Goal: Task Accomplishment & Management: Use online tool/utility

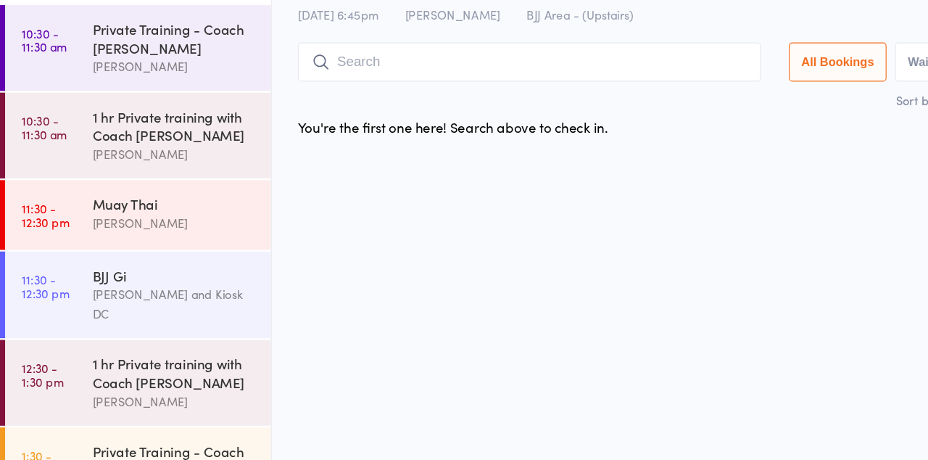
scroll to position [674, 0]
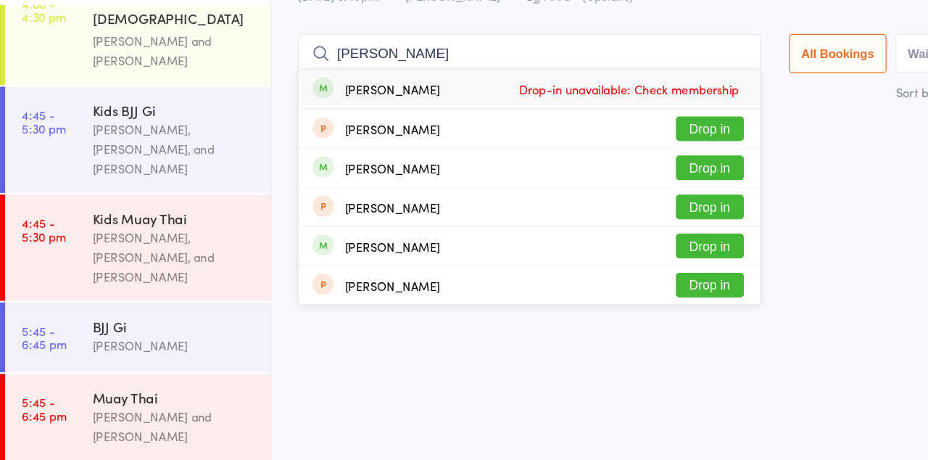
type input "[PERSON_NAME]"
click at [612, 246] on button "Drop in" at bounding box center [606, 243] width 58 height 21
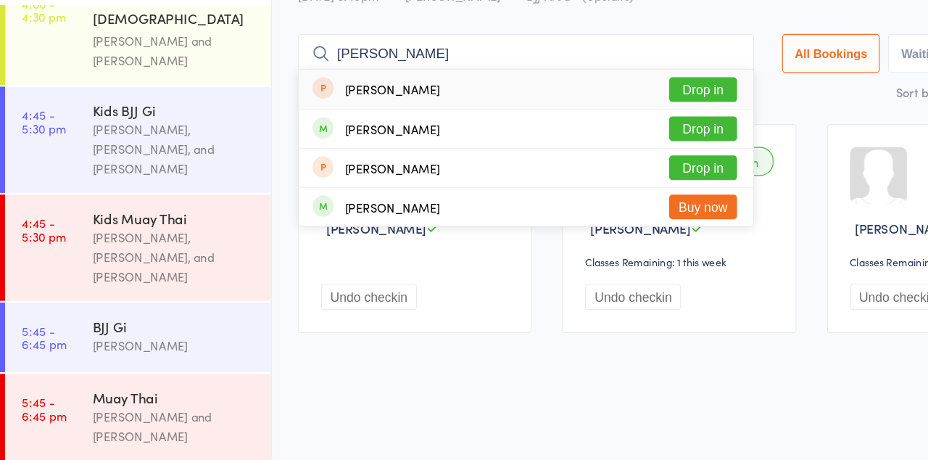
type input "[PERSON_NAME]"
click at [613, 180] on button "Drop in" at bounding box center [600, 176] width 58 height 21
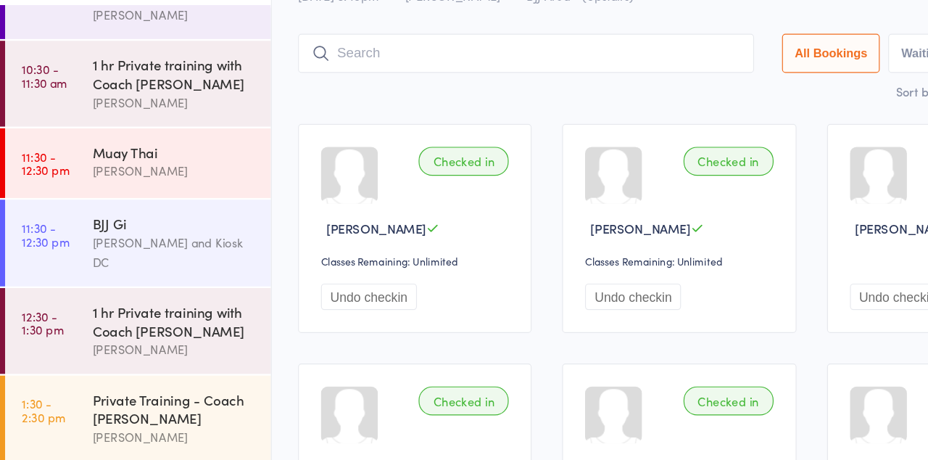
scroll to position [0, 0]
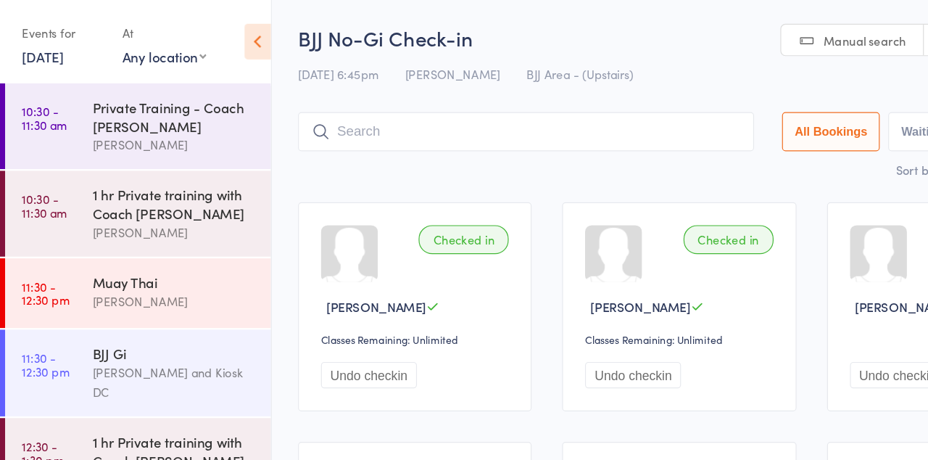
click at [383, 106] on input "search" at bounding box center [448, 112] width 389 height 33
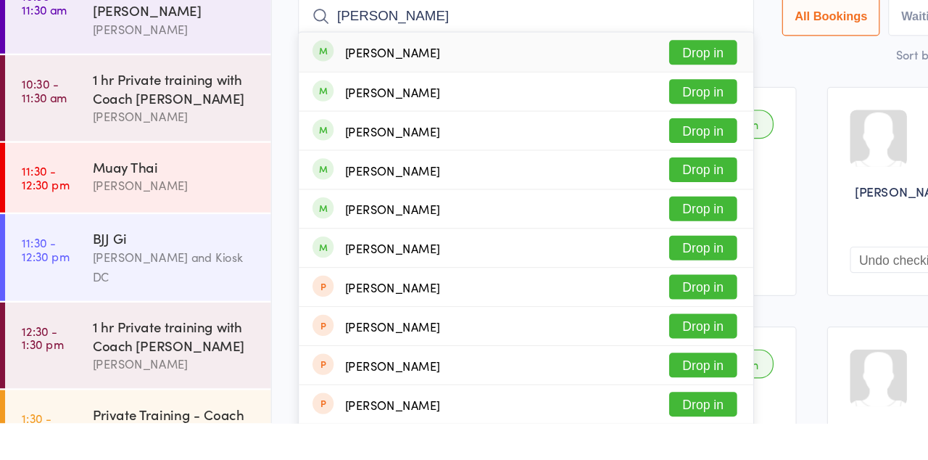
type input "[PERSON_NAME]"
click at [457, 242] on div "[PERSON_NAME] Drop in" at bounding box center [449, 243] width 388 height 33
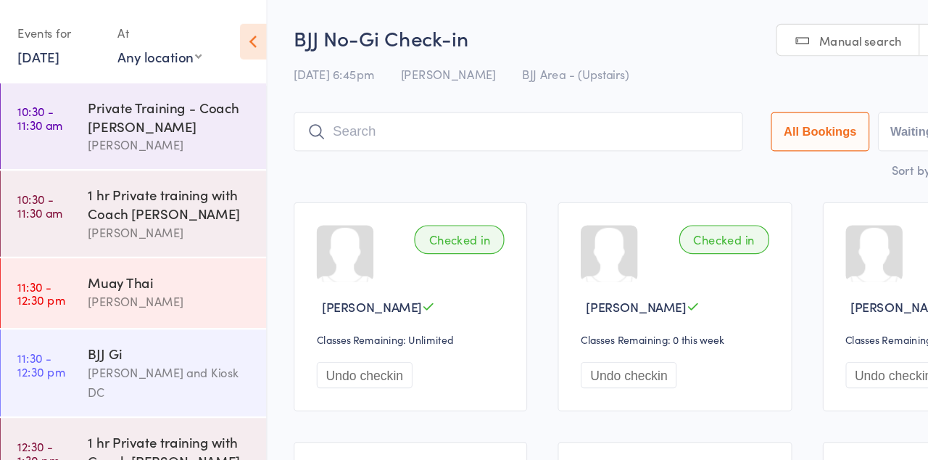
click at [460, 108] on input "search" at bounding box center [445, 112] width 383 height 33
click at [736, 38] on span "Manual search" at bounding box center [738, 35] width 70 height 14
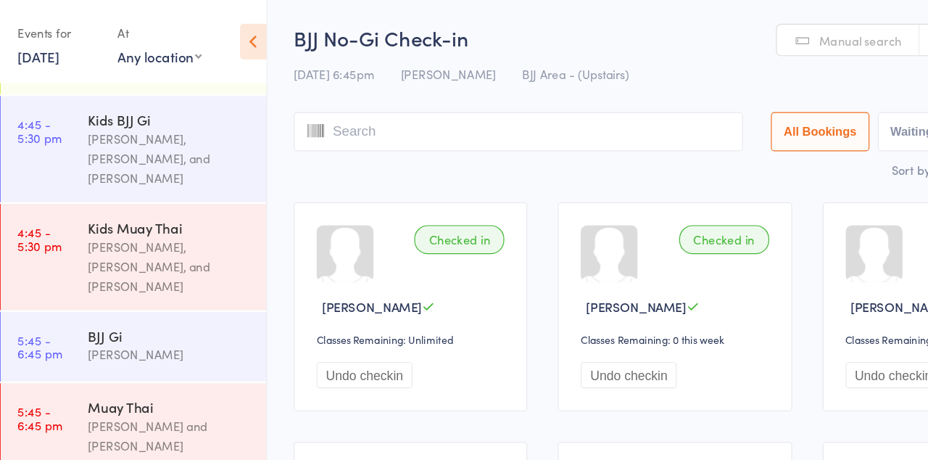
scroll to position [742, 0]
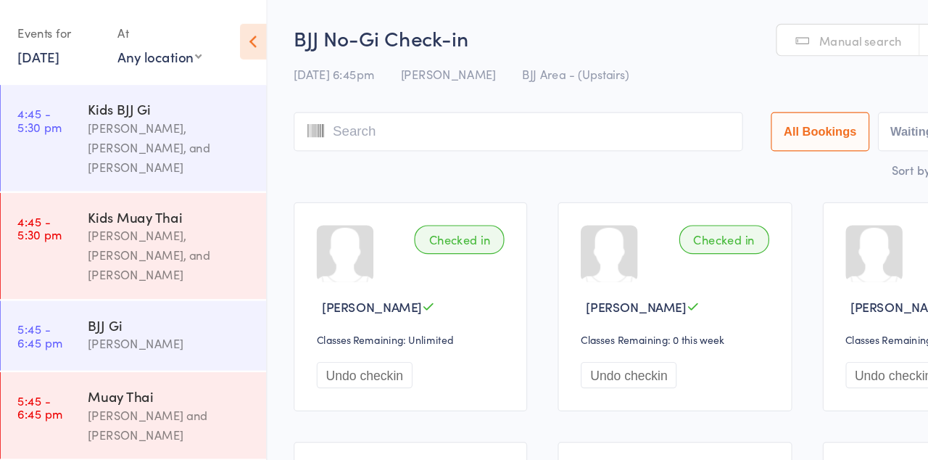
click at [173, 346] on div "[PERSON_NAME] and [PERSON_NAME]" at bounding box center [149, 362] width 140 height 33
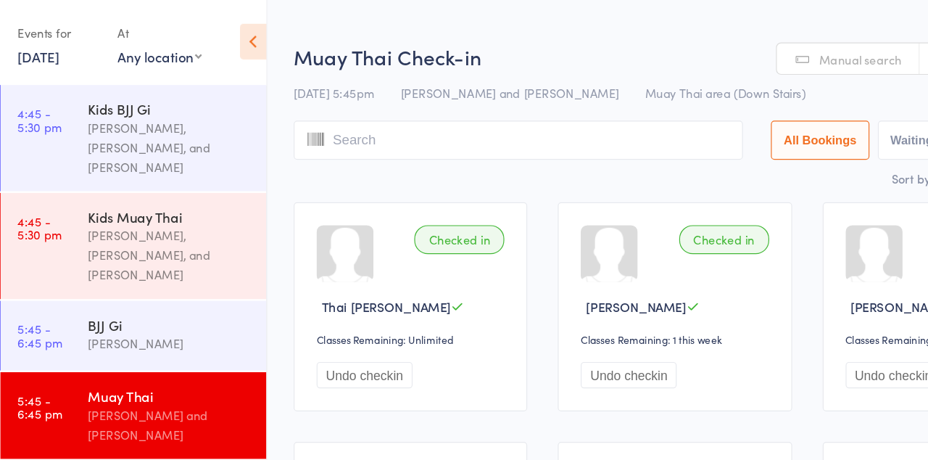
type input "H"
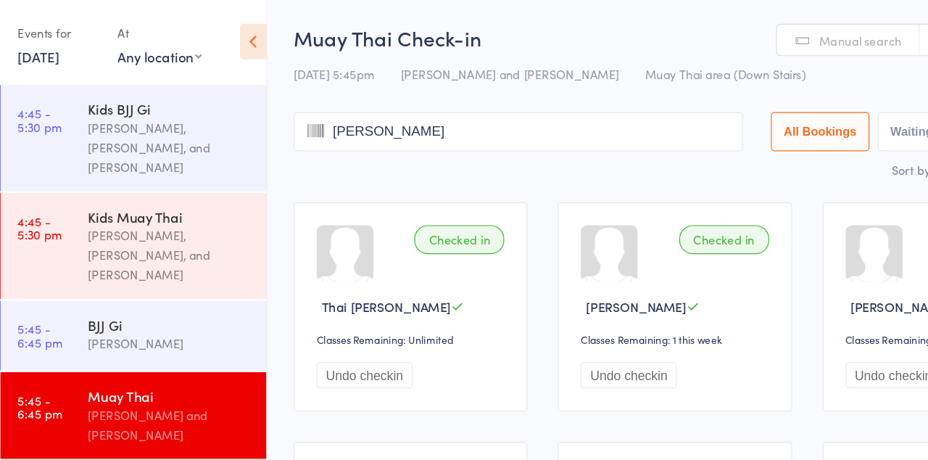
type input "[PERSON_NAME]"
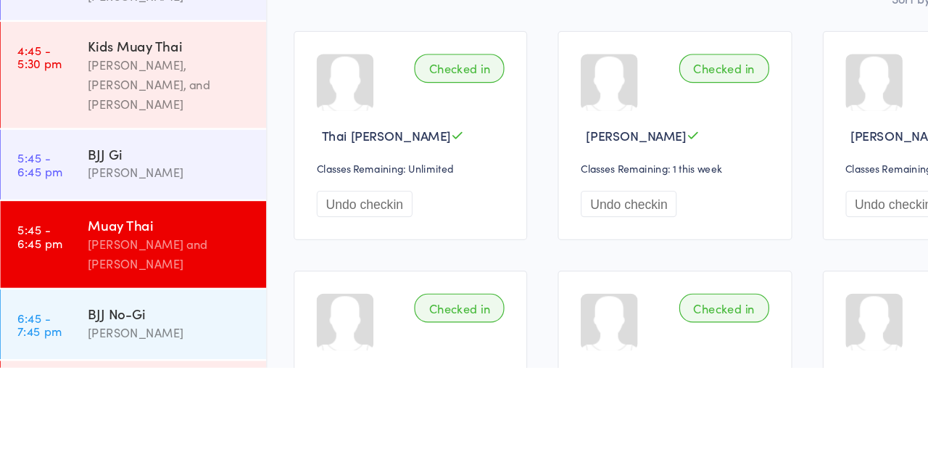
scroll to position [674, 0]
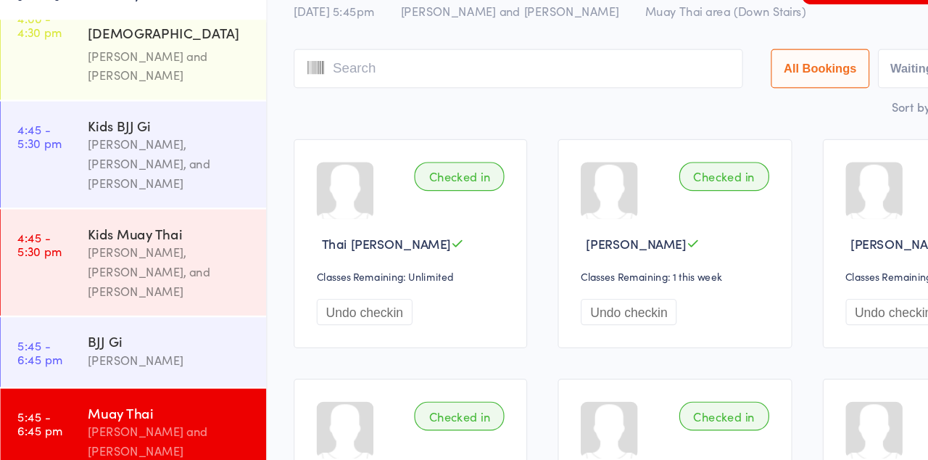
click at [564, 112] on input "search" at bounding box center [445, 112] width 383 height 33
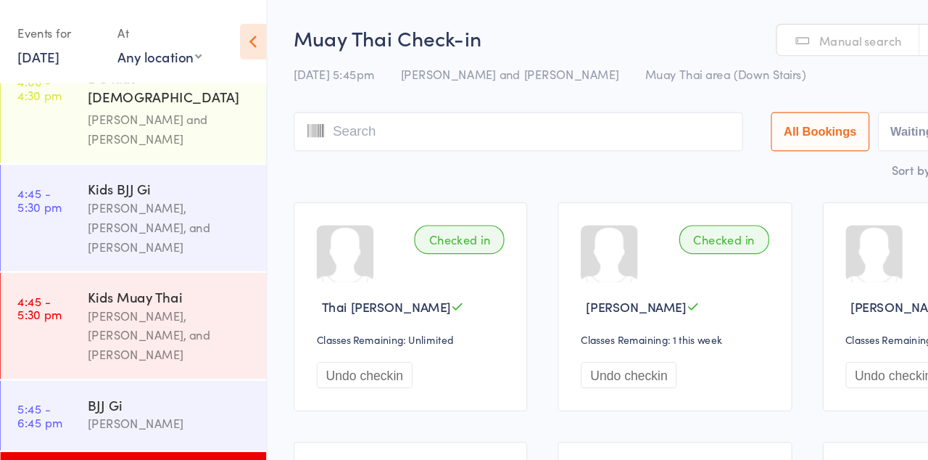
scroll to position [742, 0]
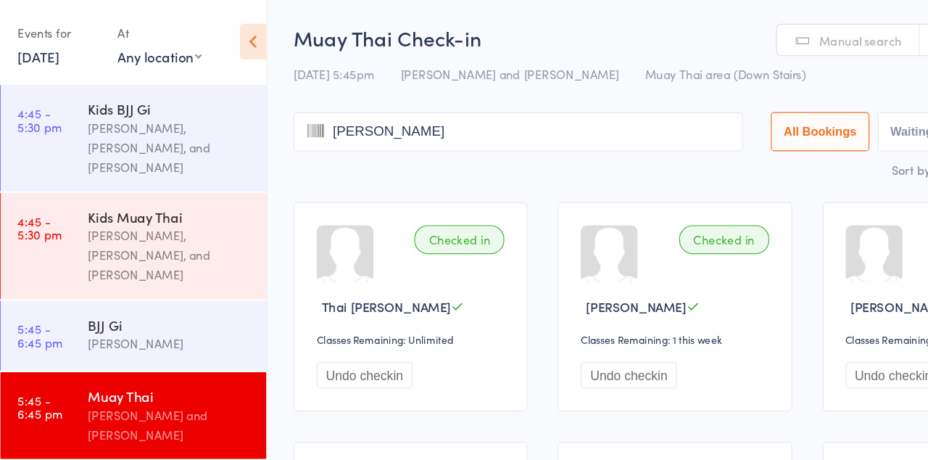
type input "[PERSON_NAME]"
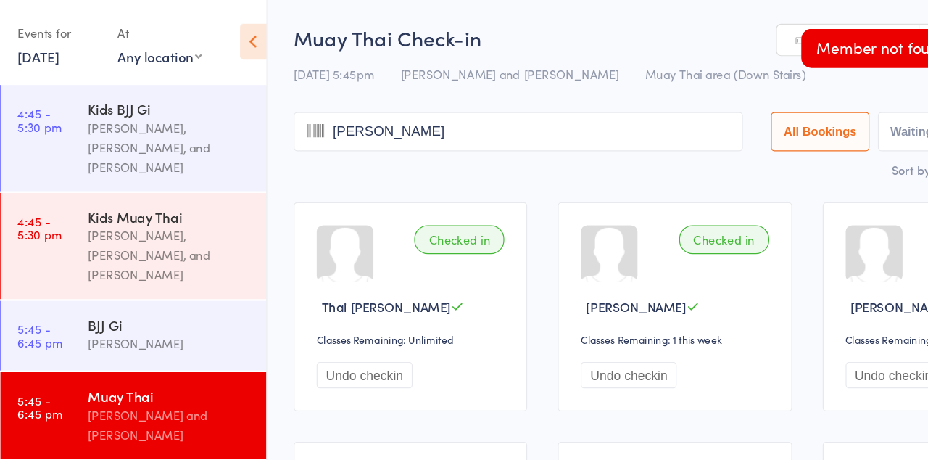
type input "[PERSON_NAME]"
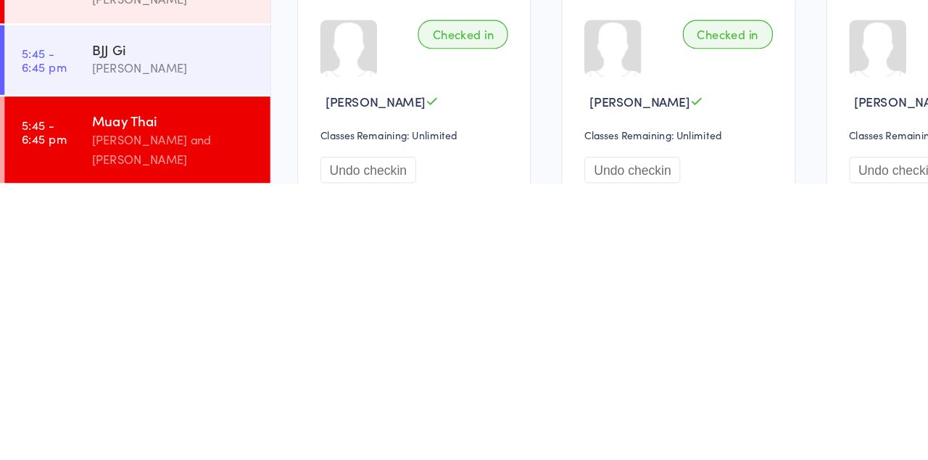
scroll to position [696, 0]
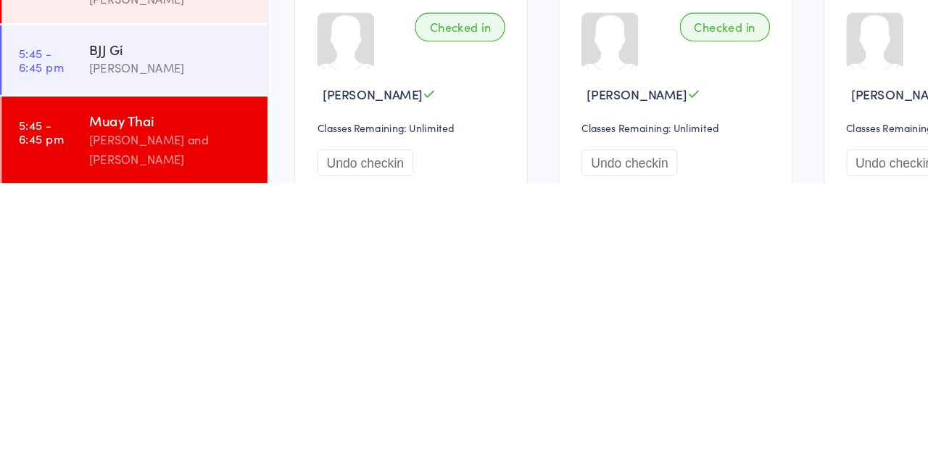
click at [412, 323] on div "Checked in" at bounding box center [395, 326] width 77 height 25
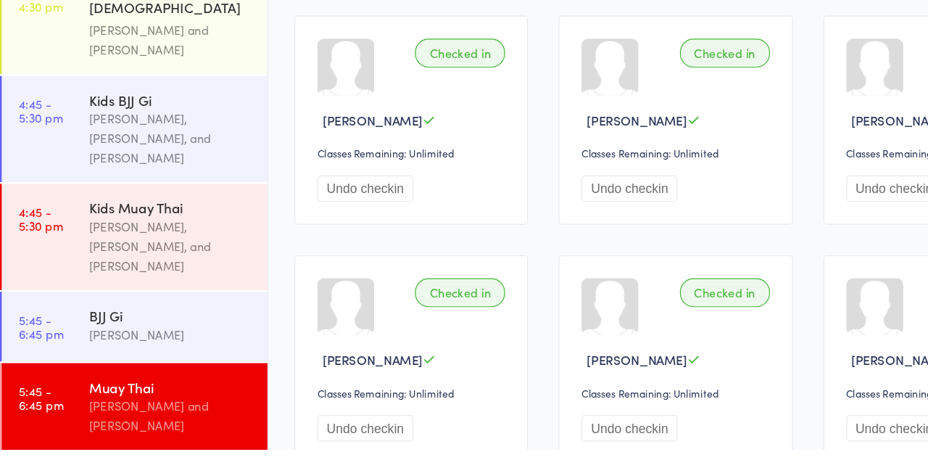
click at [400, 114] on div "Checked in" at bounding box center [395, 121] width 77 height 25
click at [412, 134] on div "Checked in [PERSON_NAME] Classes Remaining: Unlimited Undo checkin" at bounding box center [353, 178] width 199 height 178
click at [382, 113] on div "Checked in" at bounding box center [395, 121] width 77 height 25
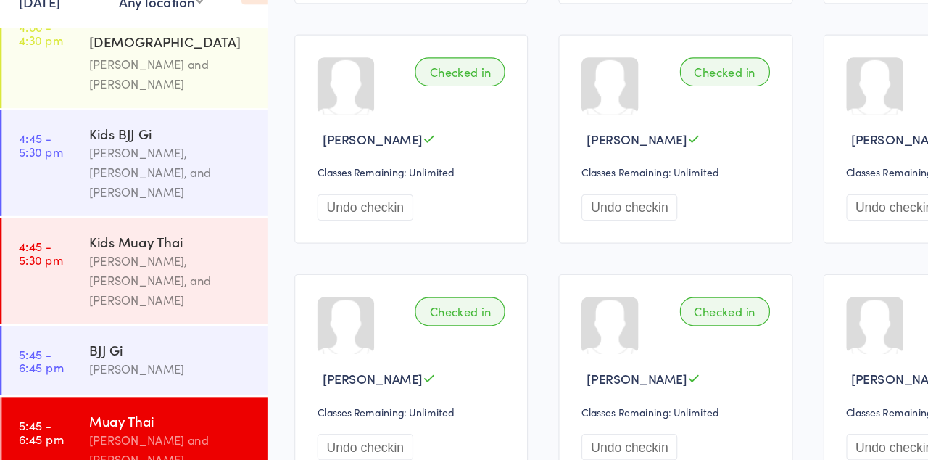
scroll to position [674, 0]
click at [410, 304] on div "Checked in" at bounding box center [395, 312] width 77 height 25
click at [397, 399] on div "Classes Remaining: Unlimited" at bounding box center [356, 397] width 165 height 12
click at [330, 417] on button "Undo checkin" at bounding box center [315, 428] width 82 height 22
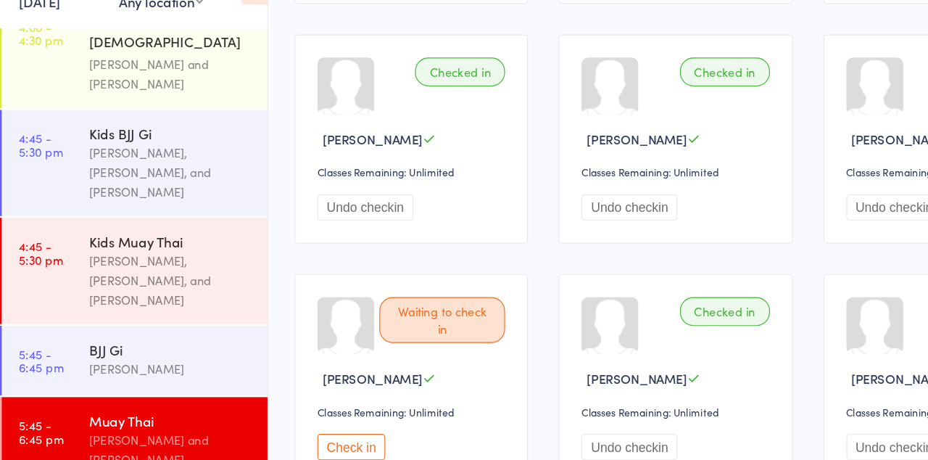
click at [399, 325] on div "Waiting to check in" at bounding box center [380, 319] width 107 height 39
click at [395, 323] on div "Waiting to check in" at bounding box center [380, 319] width 107 height 39
click at [315, 429] on button "Check in" at bounding box center [303, 428] width 58 height 22
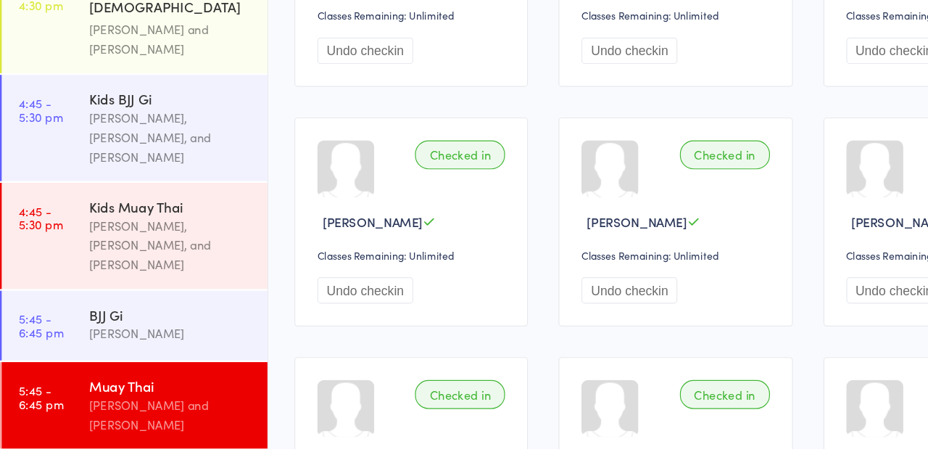
scroll to position [815, 0]
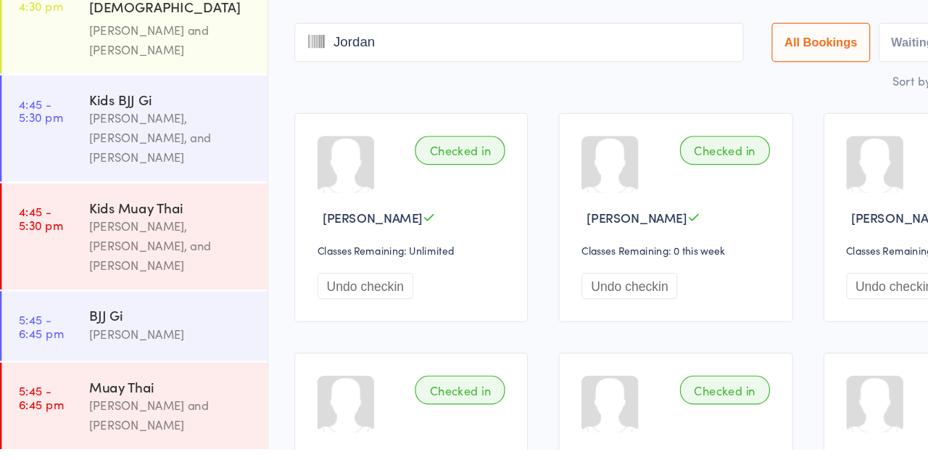
type input "Jordan"
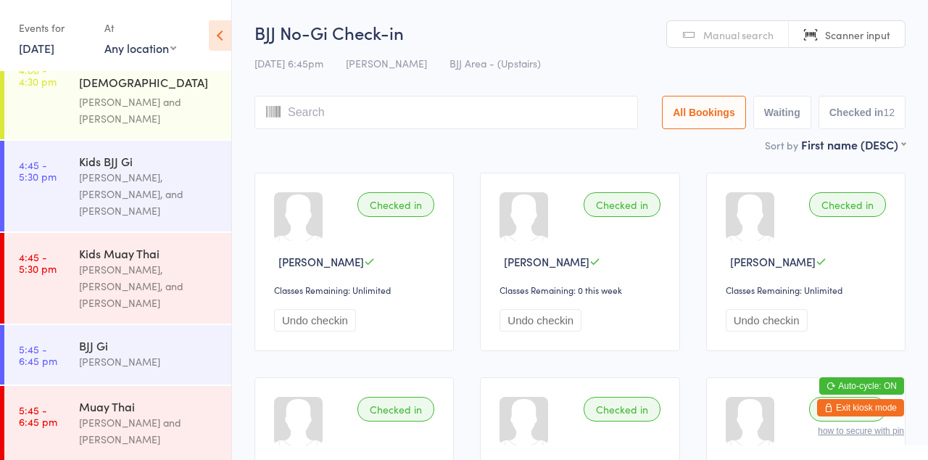
click at [696, 39] on link "Manual search" at bounding box center [728, 35] width 122 height 28
type input "Jordan"
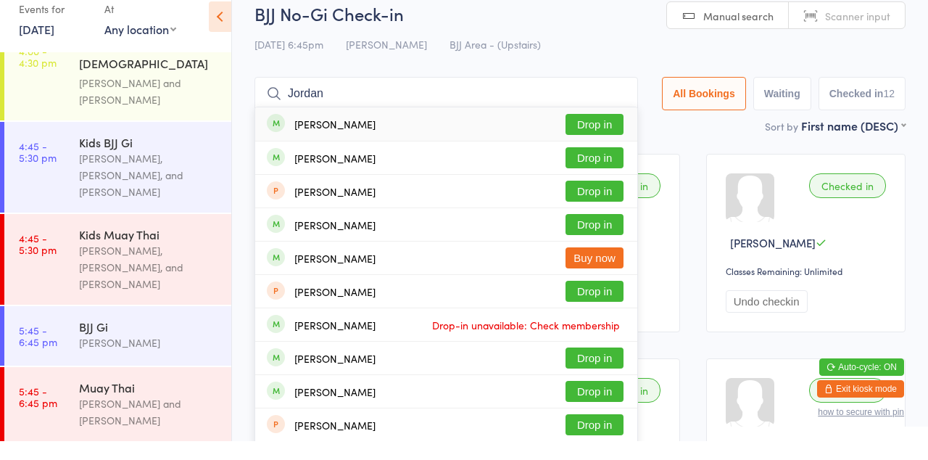
click at [626, 116] on input "Jordan" at bounding box center [445, 112] width 383 height 33
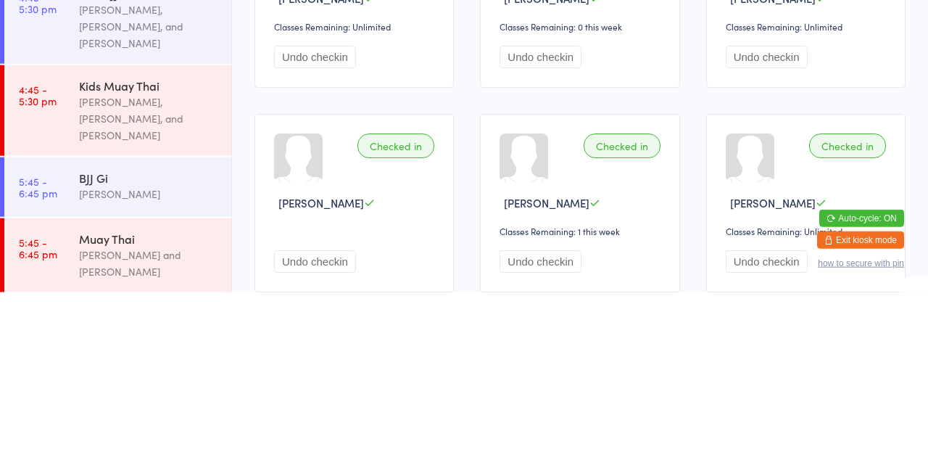
scroll to position [96, 0]
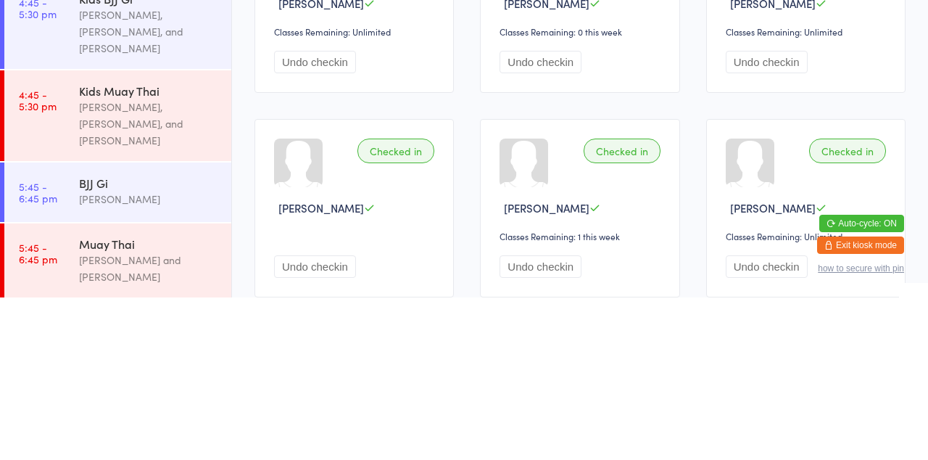
click at [162, 414] on div "[PERSON_NAME] and [PERSON_NAME]" at bounding box center [149, 430] width 140 height 33
